Goal: Browse casually: Explore the website without a specific task or goal

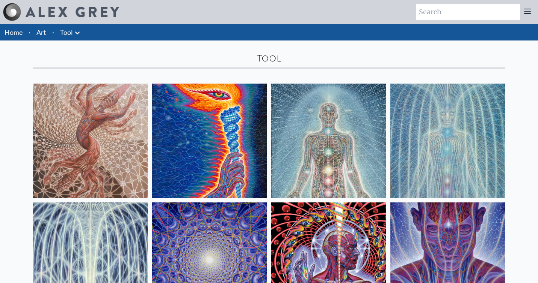
click at [43, 33] on link "Art" at bounding box center [41, 32] width 10 height 11
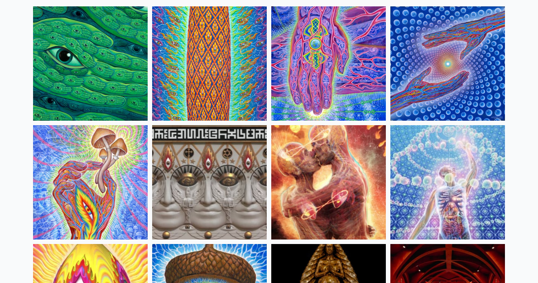
scroll to position [4, 0]
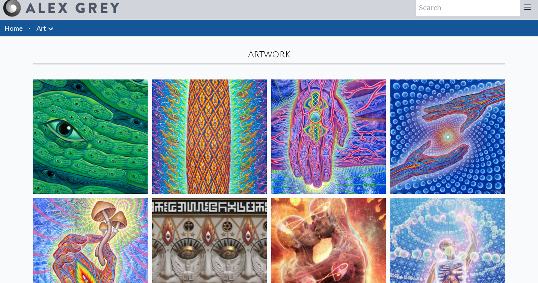
click at [97, 119] on img at bounding box center [90, 137] width 114 height 114
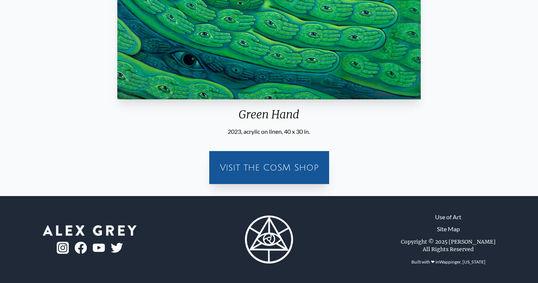
scroll to position [199, 0]
click at [269, 169] on div "Visit the CoSM Shop" at bounding box center [269, 168] width 111 height 24
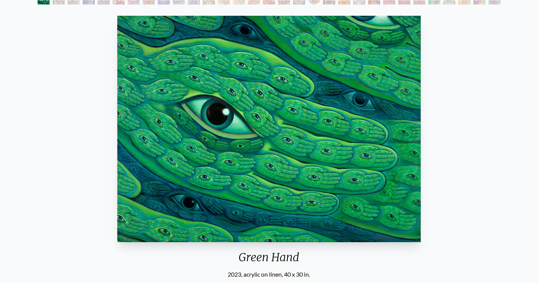
scroll to position [26, 0]
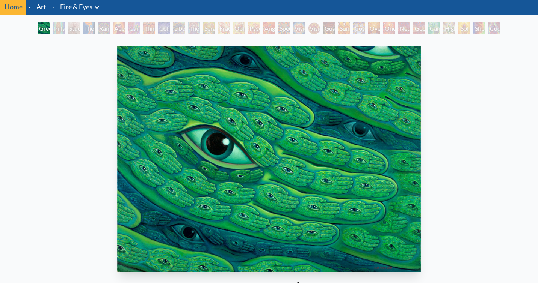
click at [301, 29] on div "Vision Crystal" at bounding box center [299, 29] width 12 height 12
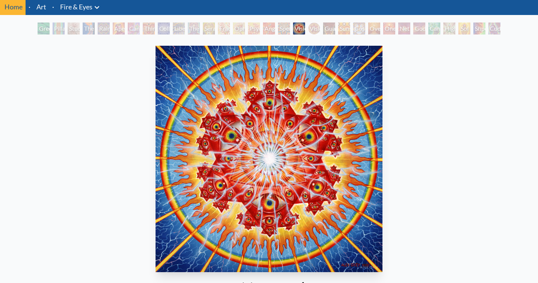
click at [320, 32] on div "Vision Crystal Tondo" at bounding box center [314, 29] width 12 height 12
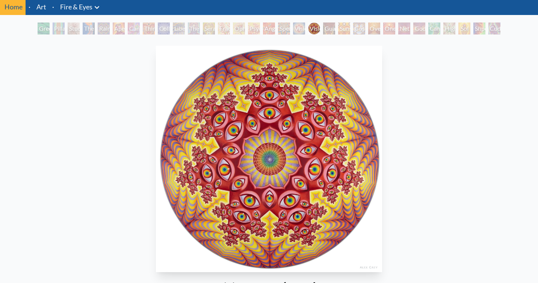
click at [374, 35] on div "Green Hand Pillar of Awareness Study for the Great Turn The Torch Rainbow Eye R…" at bounding box center [268, 30] width 465 height 14
click at [374, 25] on div "Oversoul" at bounding box center [374, 29] width 12 height 12
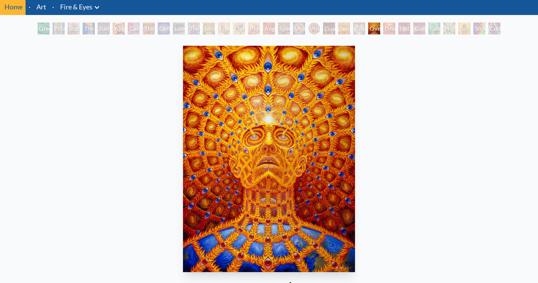
click at [410, 32] on div "Net of Being" at bounding box center [404, 29] width 12 height 12
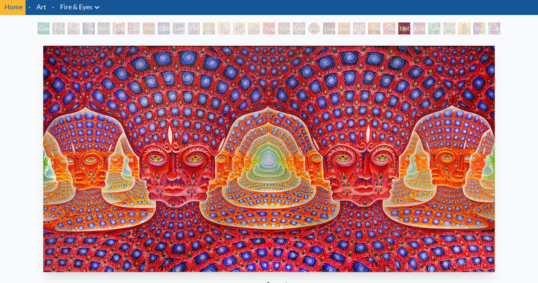
click at [477, 33] on div "Shpongled" at bounding box center [479, 29] width 12 height 12
